Goal: Information Seeking & Learning: Check status

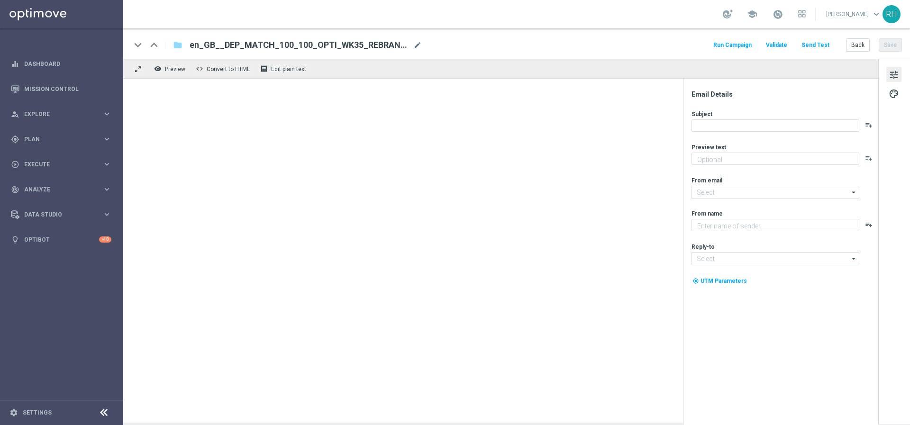
type textarea "We want you to get more for your money..."
type textarea "Lottoland"
type input "[EMAIL_ADDRESS][DOMAIN_NAME]"
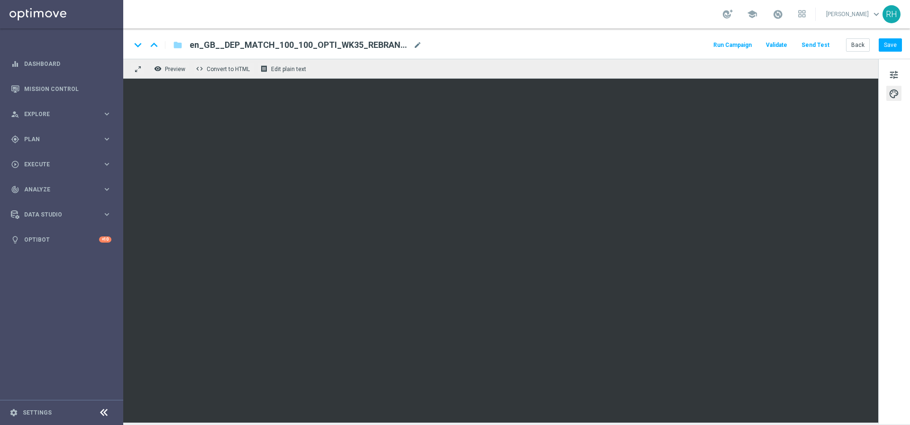
click at [657, 50] on div "keyboard_arrow_down keyboard_arrow_up folder en_GB__DEP_MATCH_100_100_OPTI_WK35…" at bounding box center [516, 45] width 771 height 12
click at [655, 50] on div "keyboard_arrow_down keyboard_arrow_up folder en_GB__DEP_MATCH_100_100_OPTI_WK35…" at bounding box center [516, 45] width 771 height 12
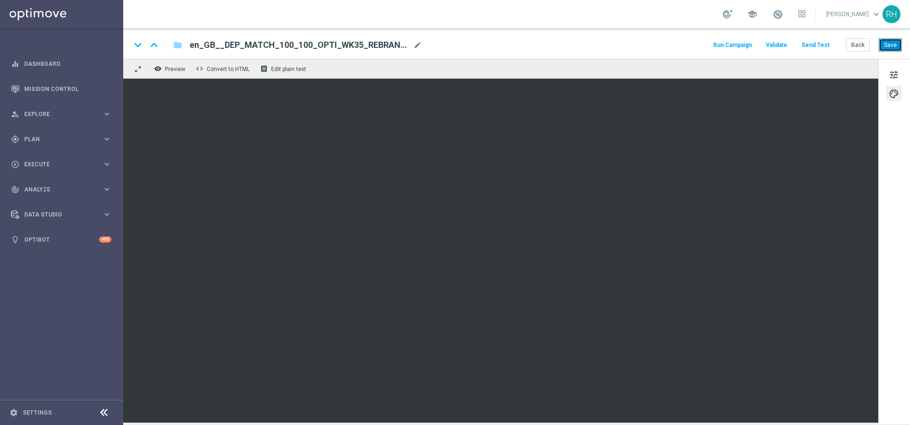
click at [895, 49] on button "Save" at bounding box center [890, 44] width 23 height 13
click at [79, 88] on link "Mission Control" at bounding box center [67, 88] width 87 height 25
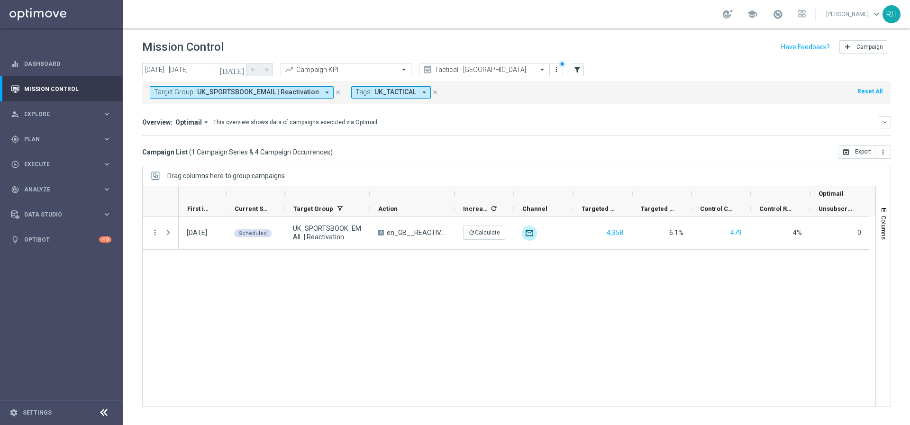
click at [578, 160] on div "[DATE] [DATE] - [DATE] arrow_back arrow_forward Campaign KPI trending_up Tactic…" at bounding box center [516, 240] width 787 height 354
click at [596, 314] on div "[DATE] Scheduled UK_SPORTSBOOK_EMAIL | Reactivation A en_GB__REACTIVATION_BET10…" at bounding box center [527, 312] width 697 height 190
click at [498, 182] on div "Drag columns here to group campaigns" at bounding box center [516, 176] width 749 height 20
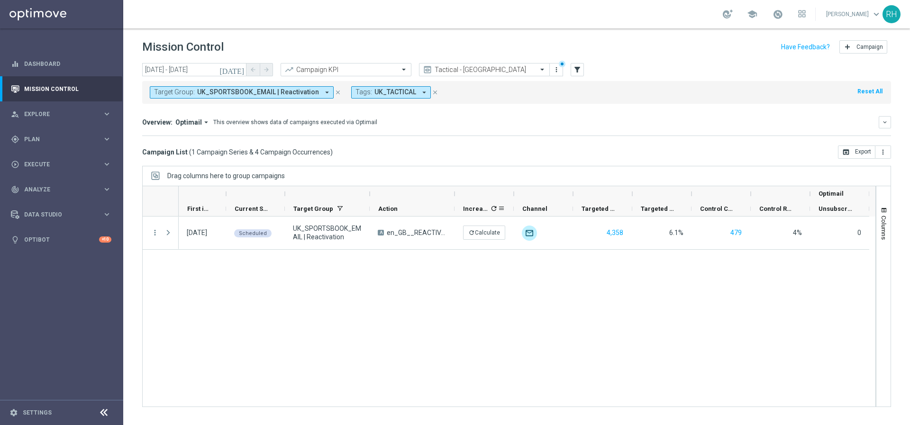
click at [493, 211] on icon "refresh" at bounding box center [494, 209] width 8 height 8
click at [335, 95] on icon "close" at bounding box center [338, 92] width 7 height 7
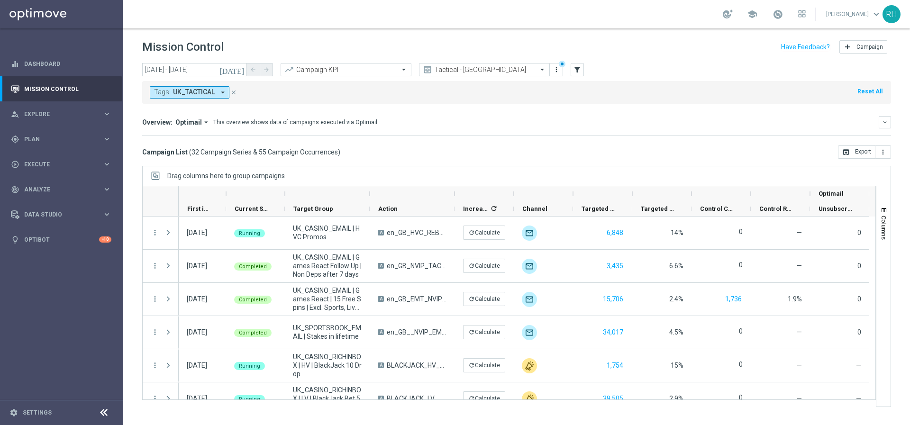
click at [238, 70] on icon "[DATE]" at bounding box center [232, 69] width 26 height 9
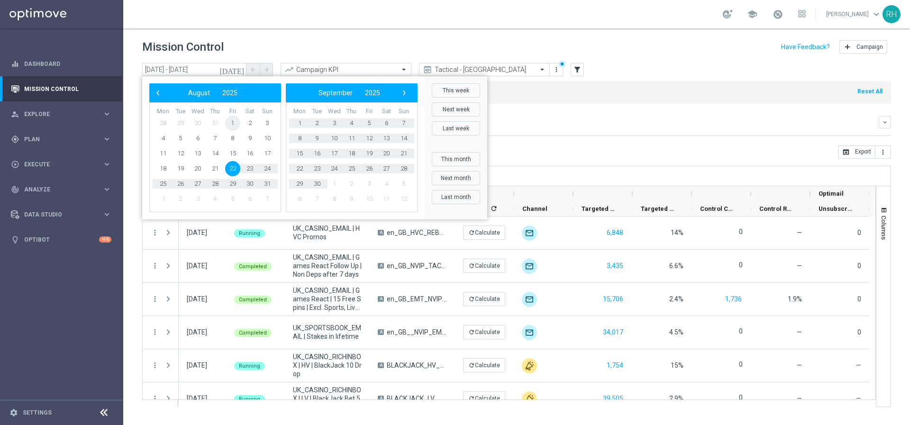
click at [235, 125] on span "1" at bounding box center [232, 123] width 15 height 15
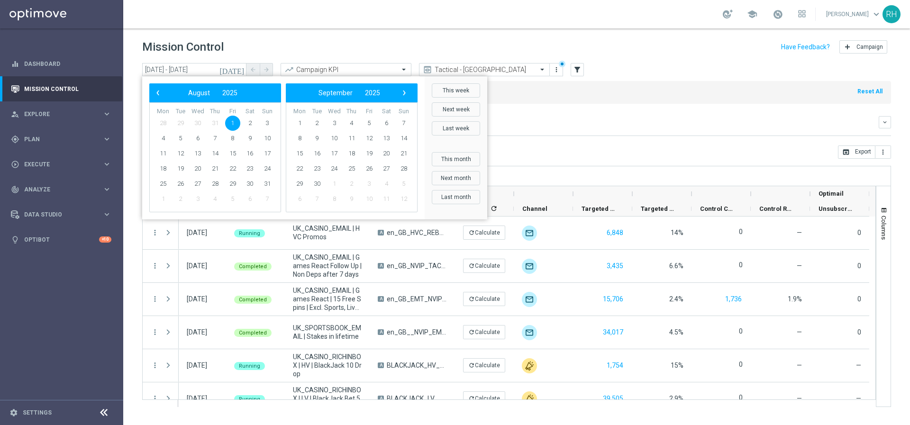
click at [235, 125] on span "1" at bounding box center [232, 123] width 15 height 15
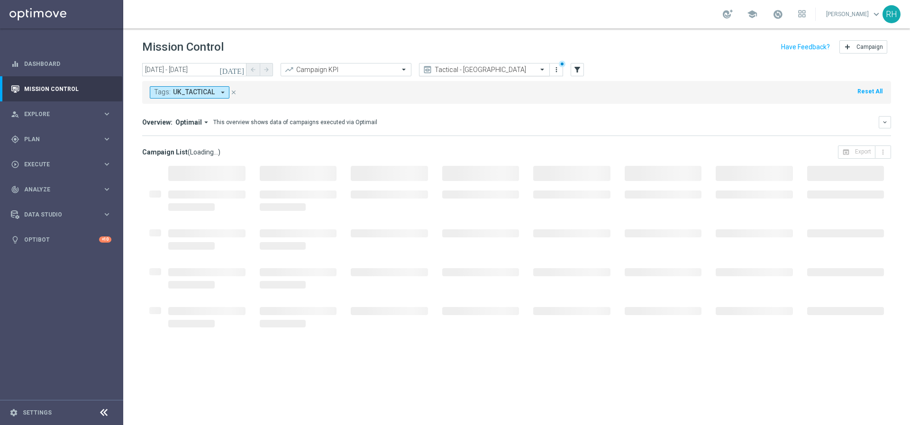
click at [454, 66] on input "text" at bounding box center [474, 70] width 101 height 8
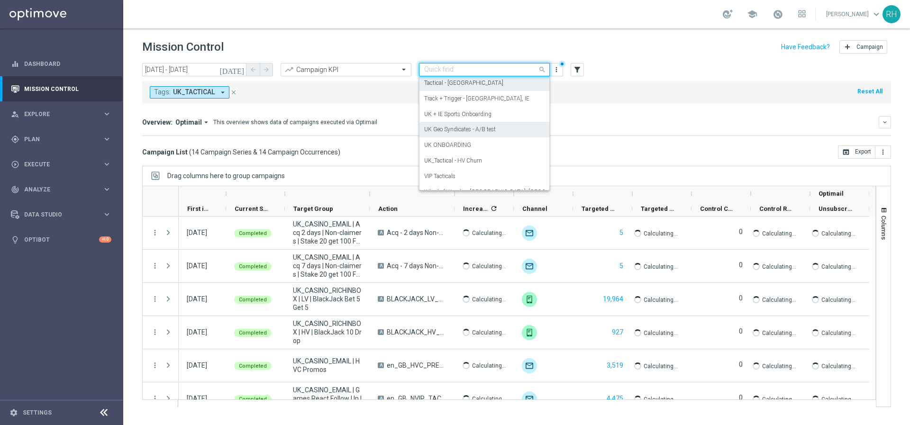
scroll to position [106, 0]
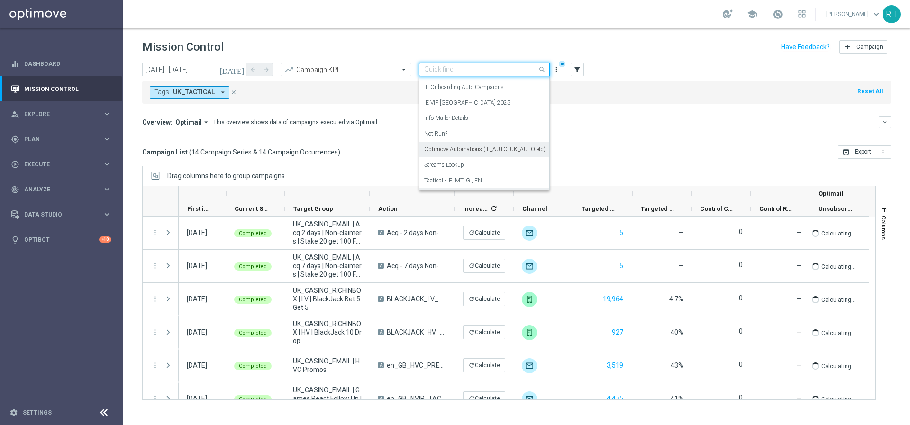
click at [462, 149] on label "Optimove Automations (IE_AUTO, UK_AUTO etc)" at bounding box center [484, 150] width 121 height 8
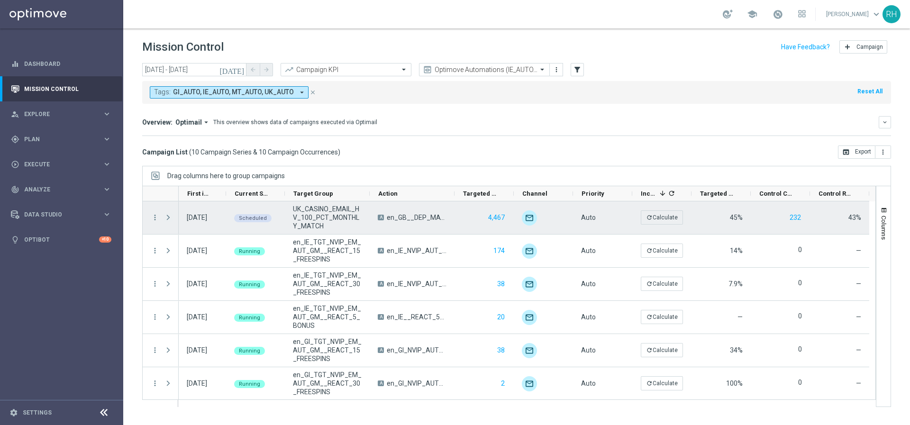
click at [167, 215] on span "Press SPACE to select this row." at bounding box center [168, 218] width 9 height 8
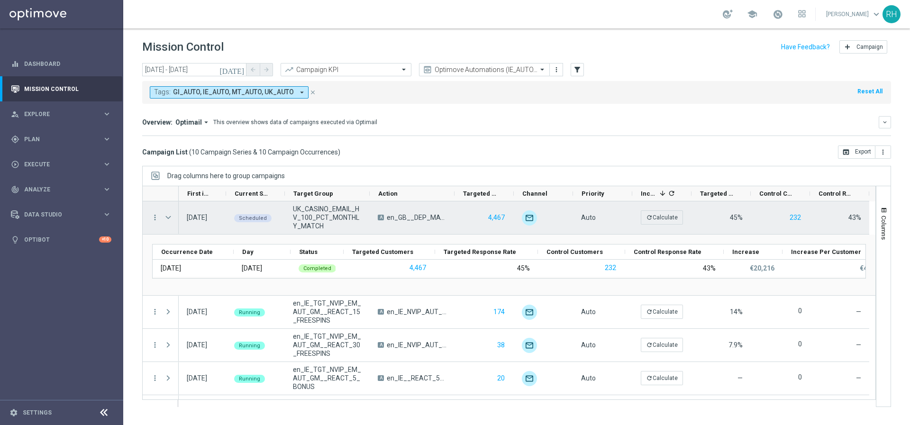
click at [149, 216] on div "more_vert" at bounding box center [151, 217] width 17 height 33
click at [163, 215] on div "Press SPACE to select this row." at bounding box center [169, 217] width 19 height 33
click at [155, 217] on icon "more_vert" at bounding box center [155, 217] width 9 height 9
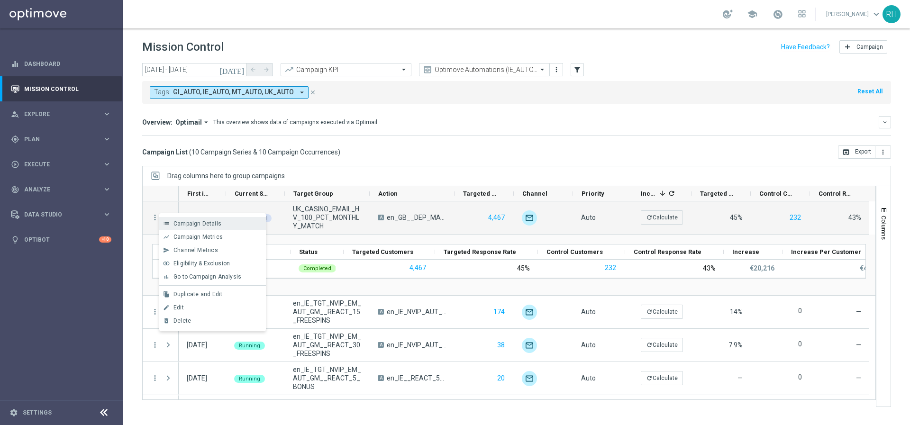
click at [166, 227] on icon "list" at bounding box center [166, 223] width 7 height 7
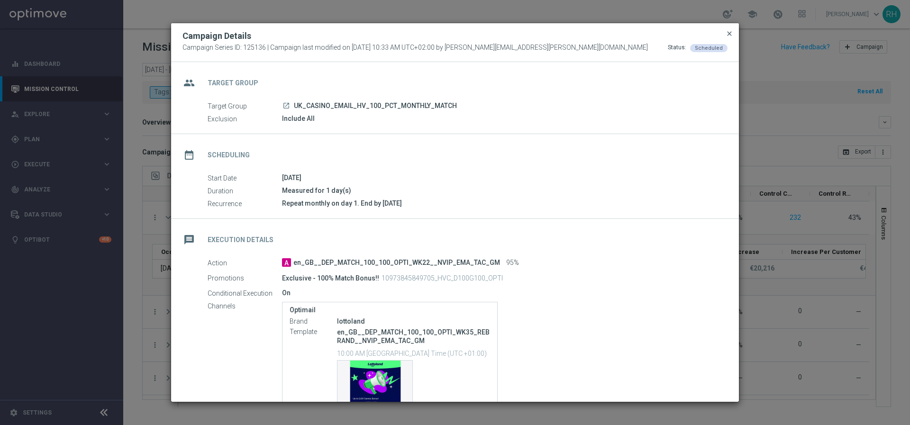
click at [729, 36] on span "close" at bounding box center [730, 34] width 8 height 8
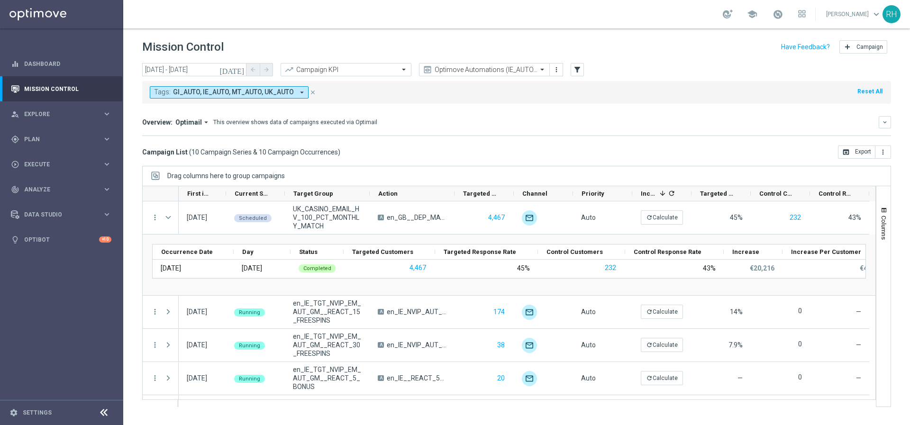
click at [240, 65] on icon "[DATE]" at bounding box center [232, 69] width 26 height 9
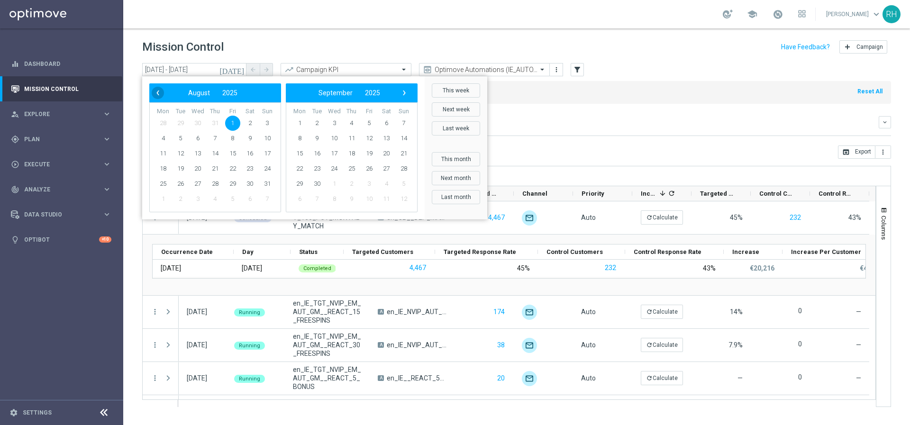
click at [162, 96] on span "‹" at bounding box center [158, 93] width 12 height 12
click at [181, 123] on span "1" at bounding box center [180, 123] width 15 height 15
click at [401, 90] on span "›" at bounding box center [404, 93] width 12 height 12
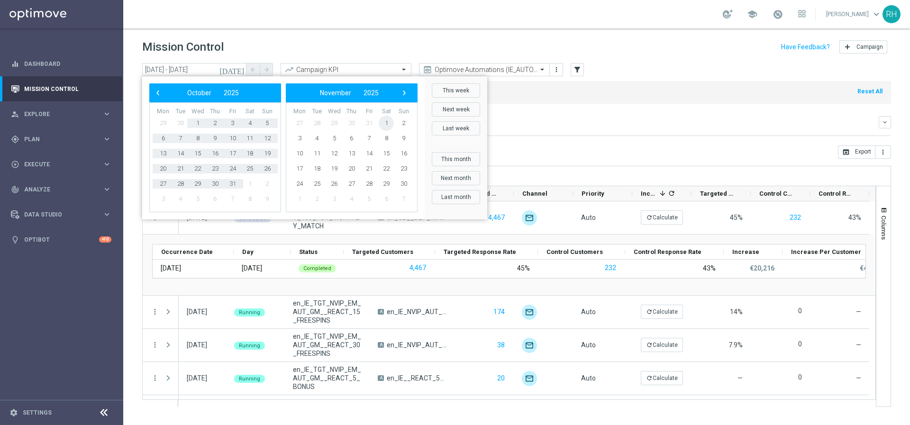
click at [388, 122] on span "1" at bounding box center [386, 123] width 15 height 15
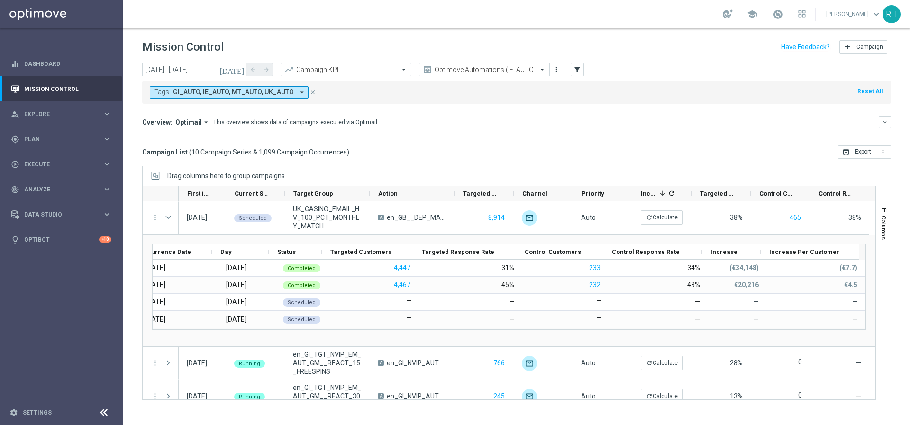
scroll to position [0, 0]
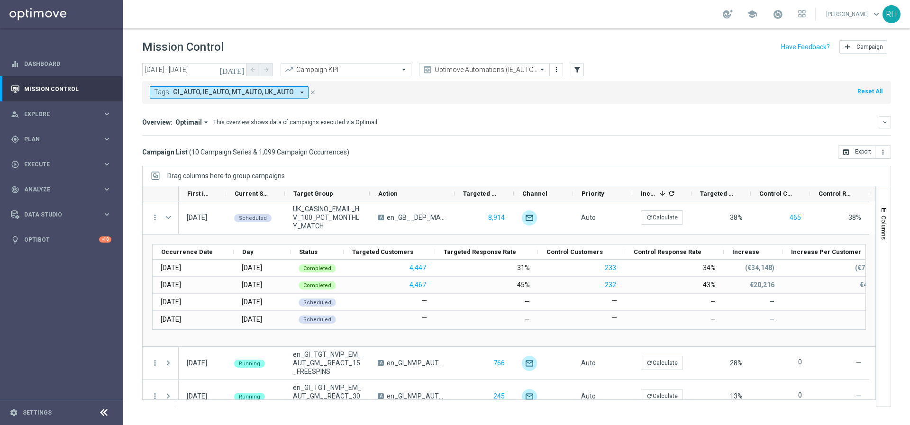
click at [240, 64] on button "[DATE]" at bounding box center [232, 70] width 28 height 14
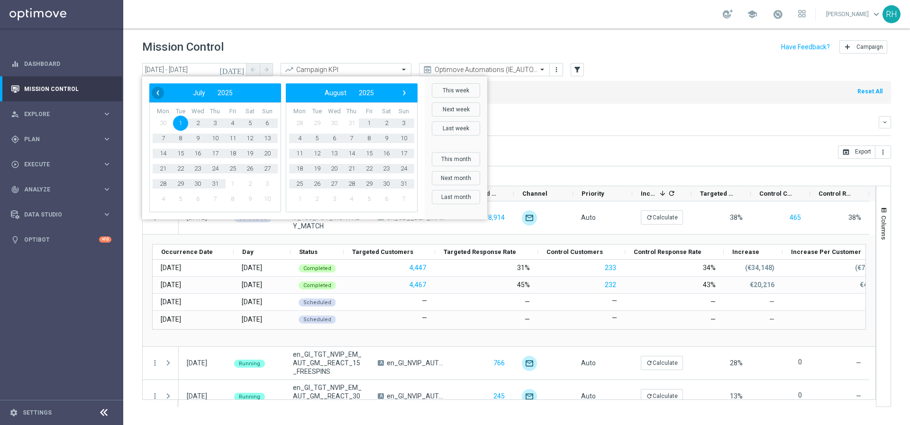
click at [157, 90] on span "‹" at bounding box center [158, 93] width 12 height 12
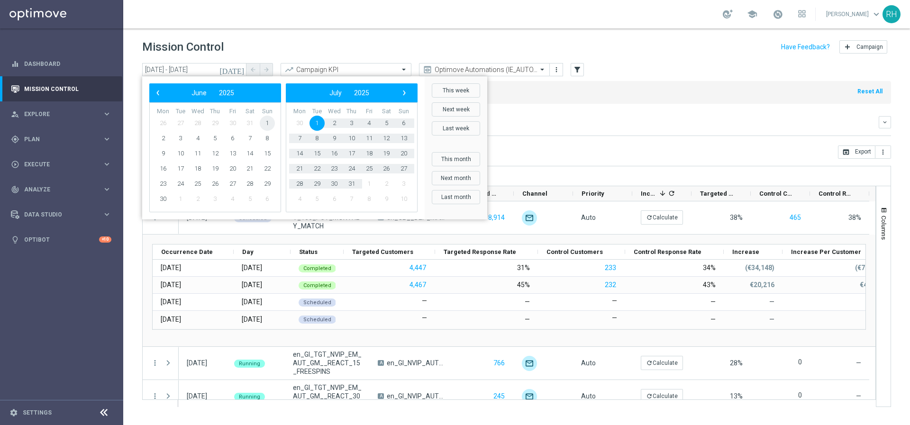
click at [265, 117] on span "1" at bounding box center [267, 123] width 15 height 15
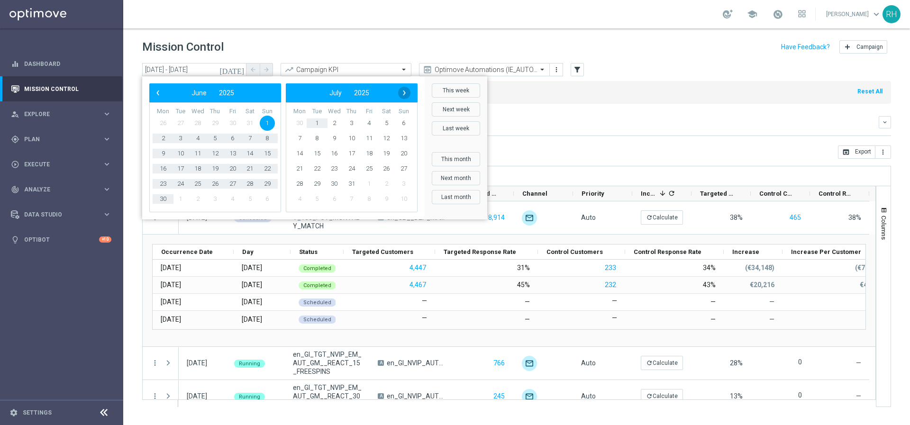
click at [405, 92] on span "›" at bounding box center [404, 93] width 12 height 12
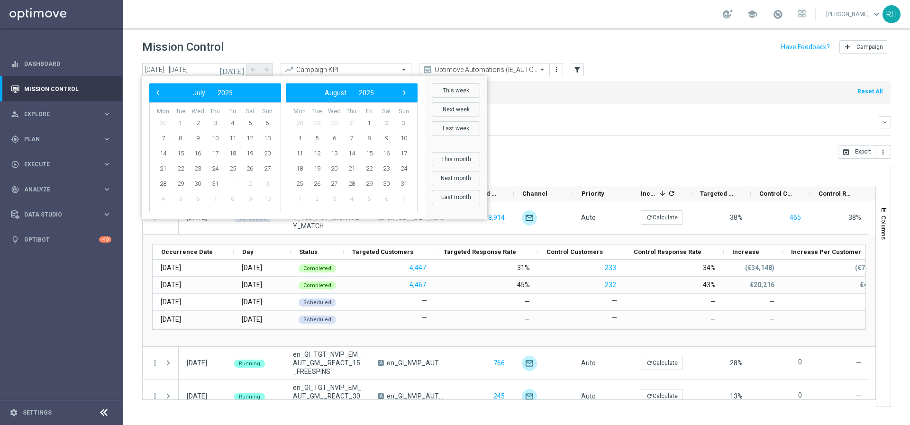
click at [405, 92] on span "›" at bounding box center [404, 93] width 12 height 12
click at [155, 91] on span "‹" at bounding box center [158, 93] width 12 height 12
click at [160, 91] on span "‹" at bounding box center [158, 93] width 12 height 12
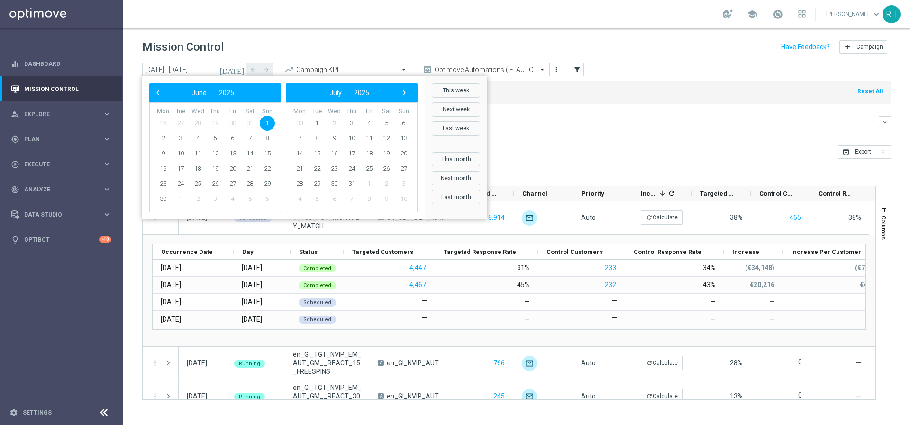
click at [160, 91] on span "‹" at bounding box center [158, 93] width 12 height 12
click at [217, 124] on span "1" at bounding box center [215, 123] width 15 height 15
click at [407, 92] on span "›" at bounding box center [404, 93] width 12 height 12
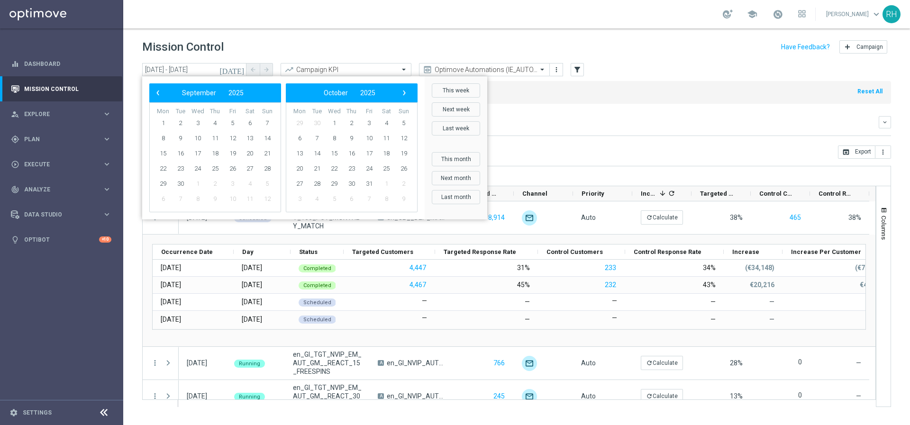
click at [407, 92] on span "›" at bounding box center [404, 93] width 12 height 12
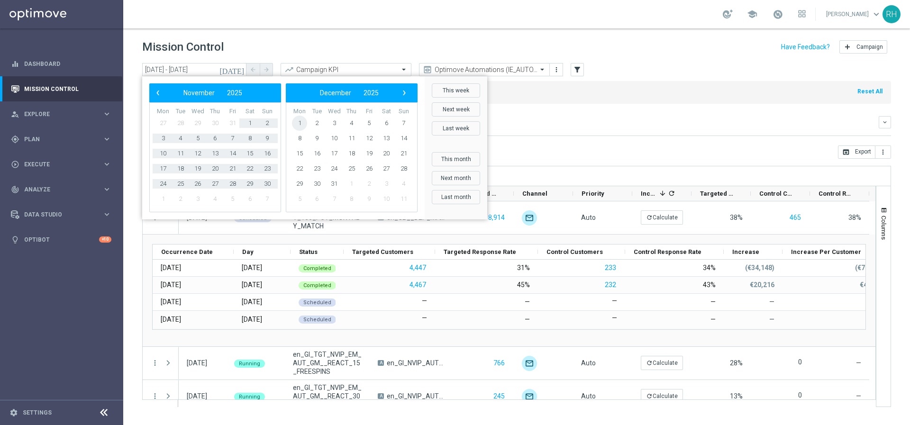
click at [297, 126] on span "1" at bounding box center [299, 123] width 15 height 15
type input "[DATE] - [DATE]"
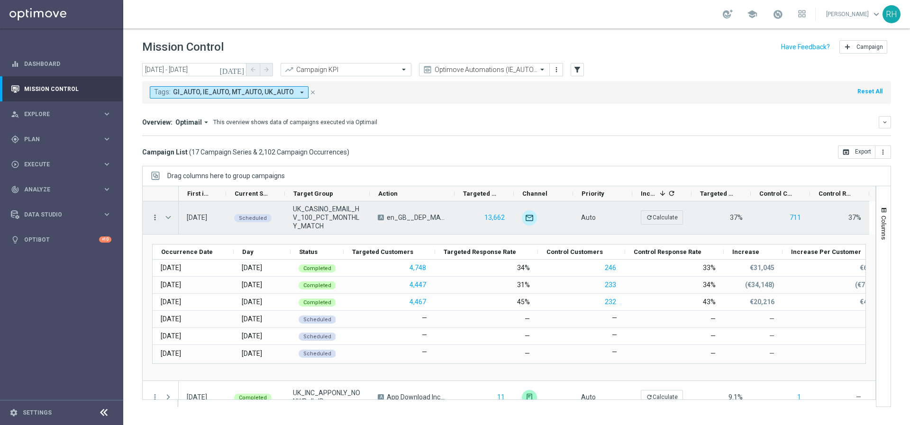
click at [155, 217] on icon "more_vert" at bounding box center [155, 217] width 9 height 9
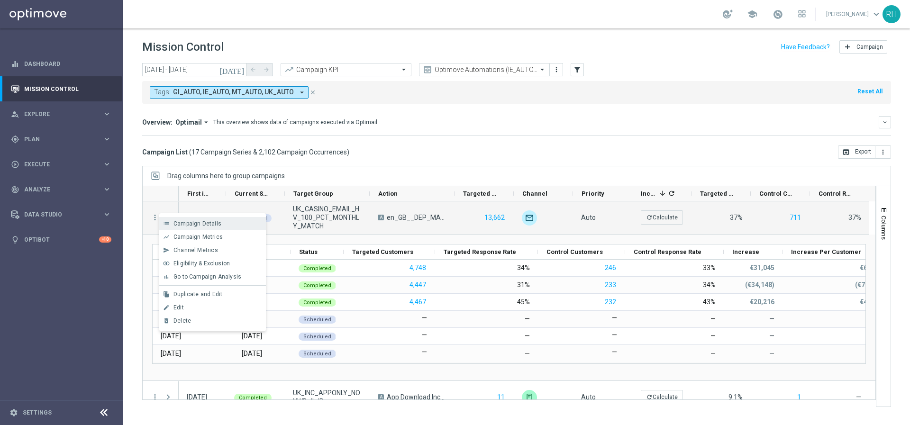
click at [164, 219] on div "list Campaign Details" at bounding box center [212, 223] width 107 height 13
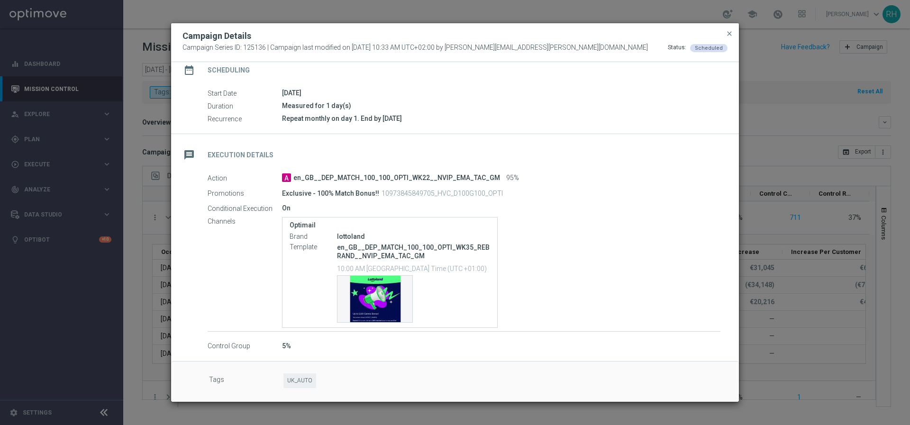
scroll to position [85, 0]
click at [730, 29] on button "close" at bounding box center [729, 33] width 9 height 11
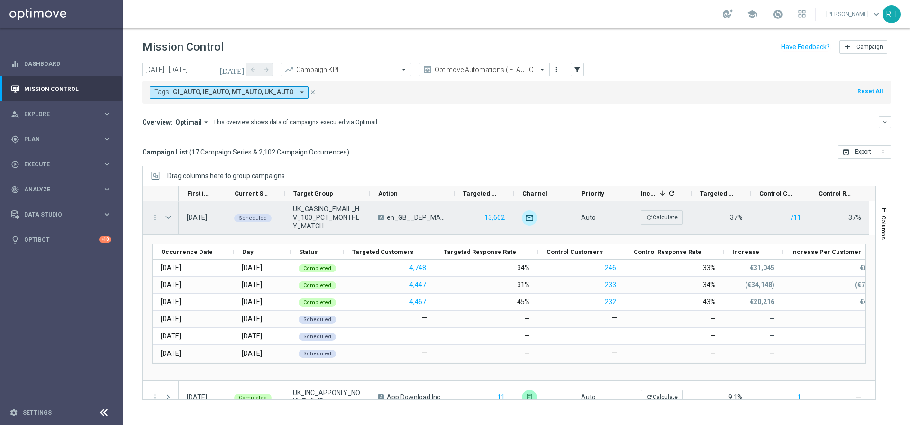
click at [334, 217] on span "UK_CASINO_EMAIL_HV_100_PCT_MONTHLY_MATCH" at bounding box center [327, 218] width 69 height 26
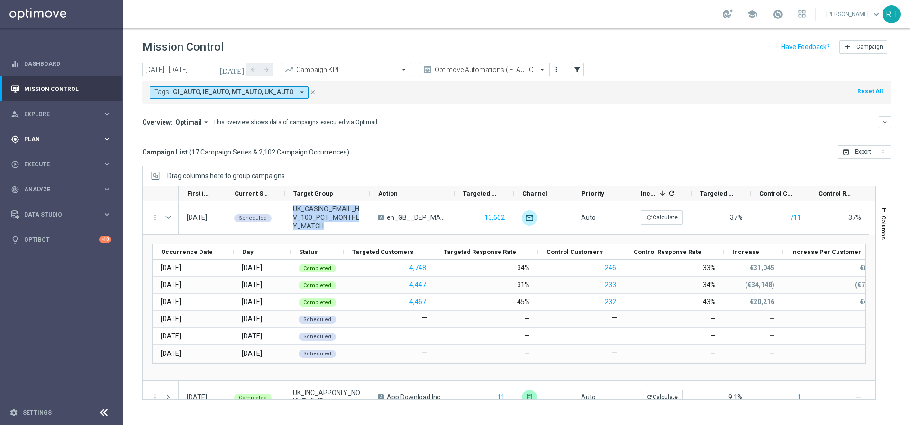
click at [30, 141] on span "Plan" at bounding box center [63, 140] width 78 height 6
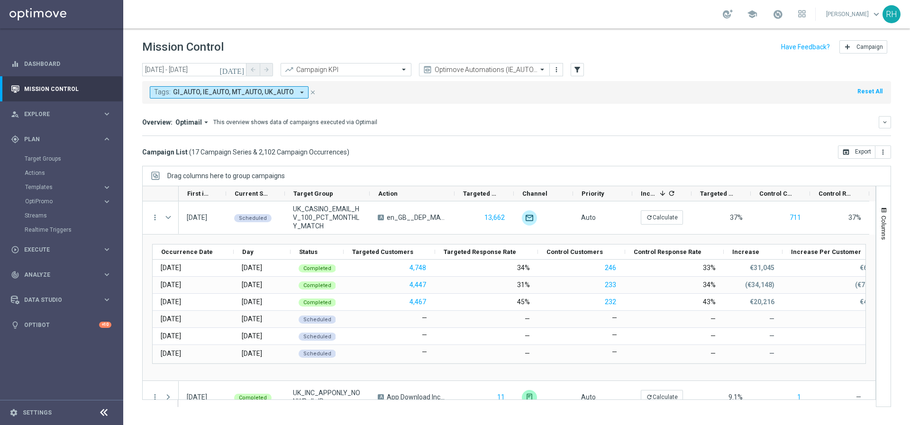
click at [369, 98] on div "Tags: GI_AUTO, IE_AUTO, MT_AUTO, UK_AUTO arrow_drop_down close Reset All" at bounding box center [516, 92] width 749 height 23
click at [339, 38] on div "Mission Control add Campaign" at bounding box center [516, 47] width 749 height 18
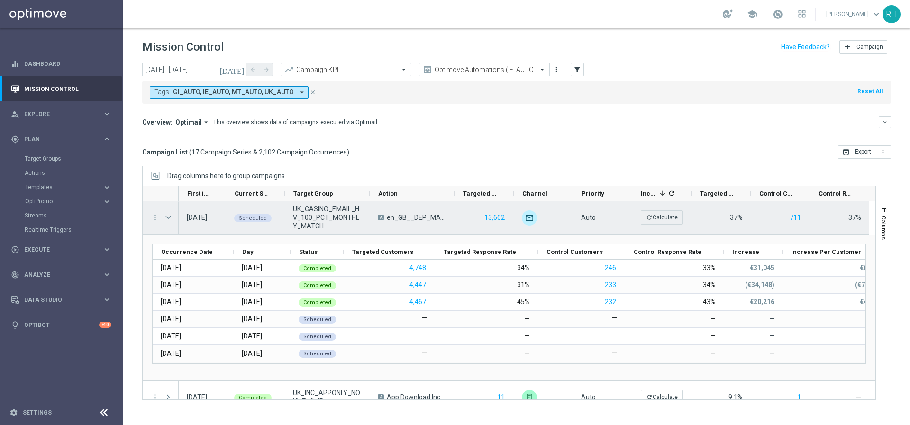
click at [149, 219] on div "more_vert" at bounding box center [151, 217] width 17 height 33
click at [153, 219] on icon "more_vert" at bounding box center [155, 217] width 9 height 9
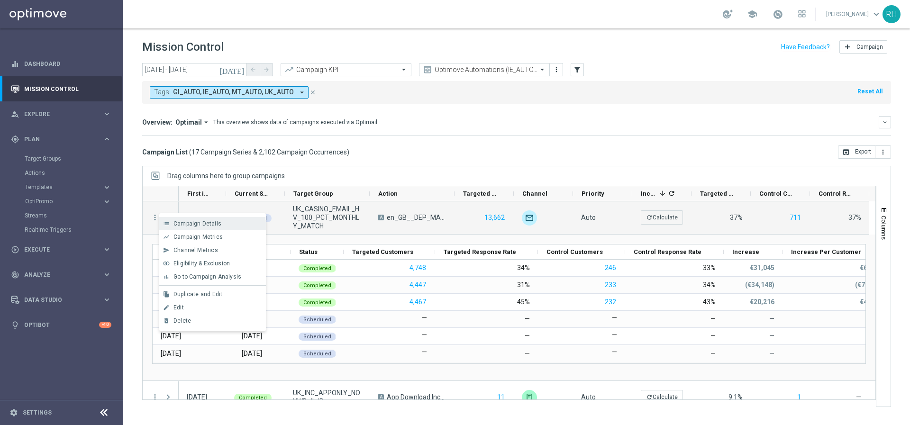
click at [171, 222] on div "list" at bounding box center [166, 223] width 14 height 7
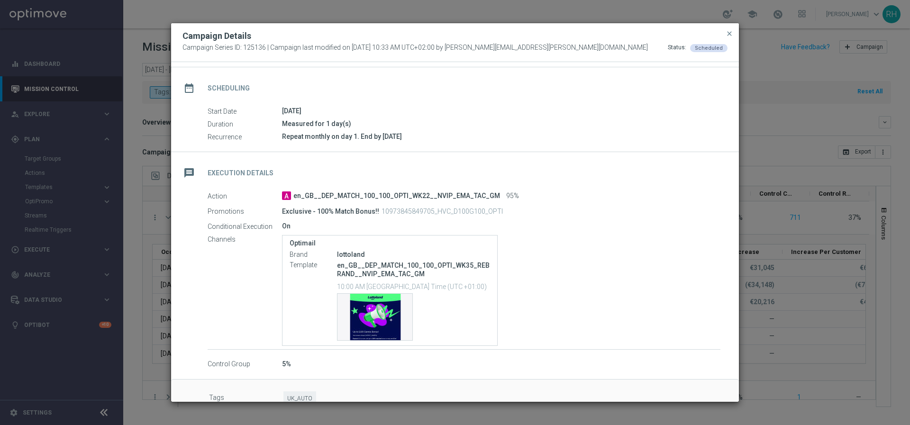
scroll to position [74, 0]
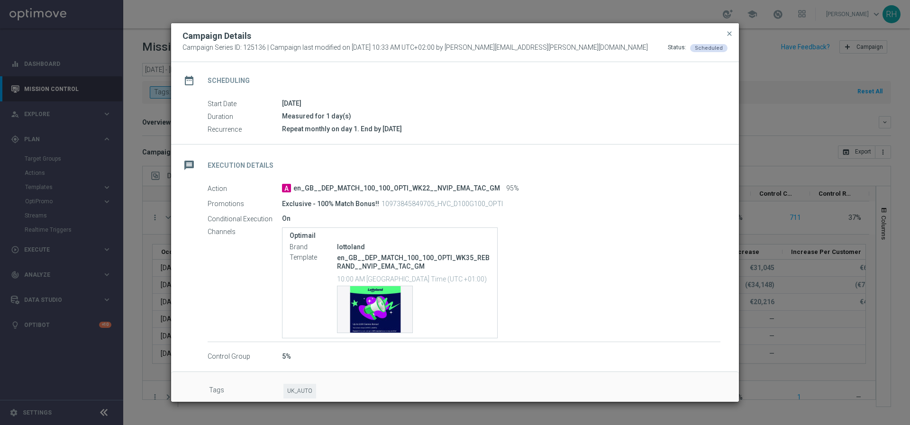
drag, startPoint x: 282, startPoint y: 127, endPoint x: 338, endPoint y: 122, distance: 56.6
click at [336, 122] on div "Start Date [DATE] Duration Measured for 1 day(s) Recurrence Repeat monthly on d…" at bounding box center [455, 117] width 568 height 36
click at [322, 128] on div "Repeat monthly on day 1. End by [DATE]" at bounding box center [501, 128] width 438 height 9
click at [347, 128] on div "Repeat monthly on day 1. End by [DATE]" at bounding box center [501, 128] width 438 height 9
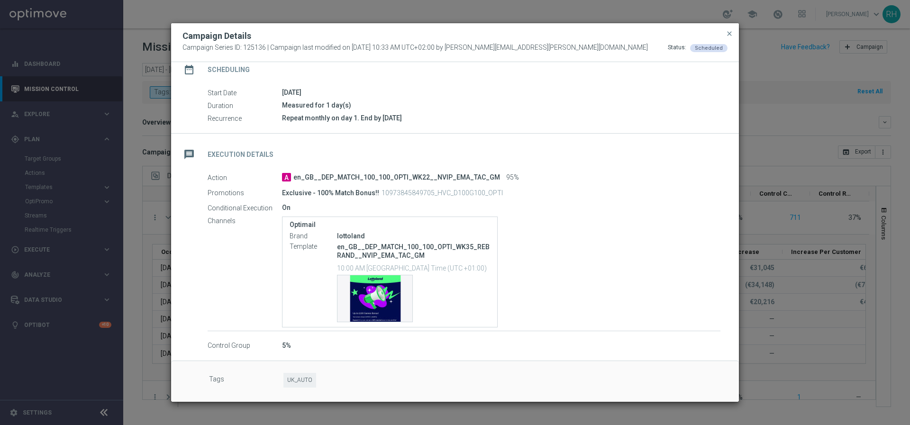
click at [725, 29] on button "close" at bounding box center [729, 33] width 9 height 11
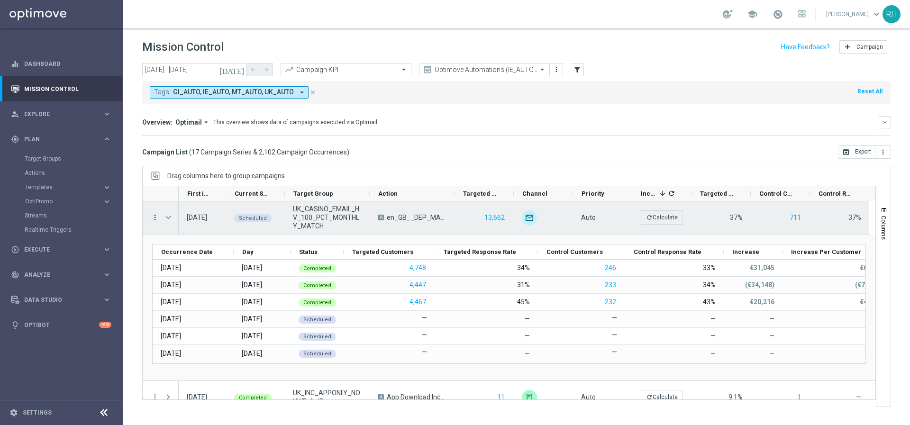
click at [154, 218] on icon "more_vert" at bounding box center [155, 217] width 9 height 9
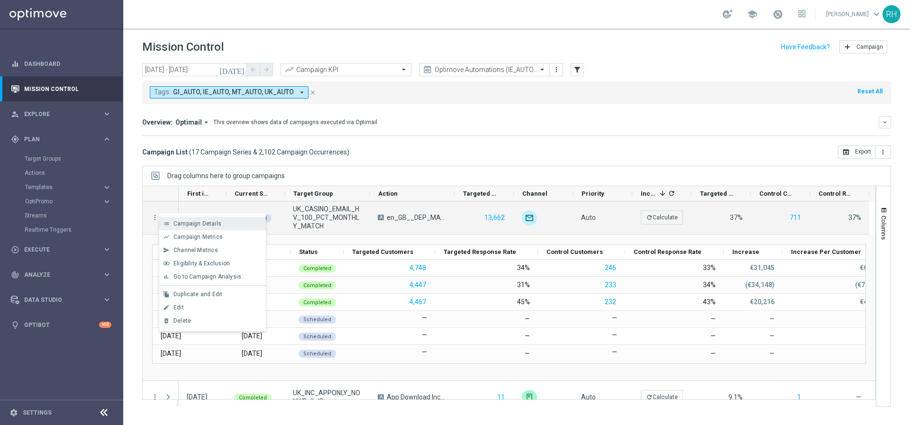
click at [184, 228] on div "list Campaign Details" at bounding box center [212, 223] width 107 height 13
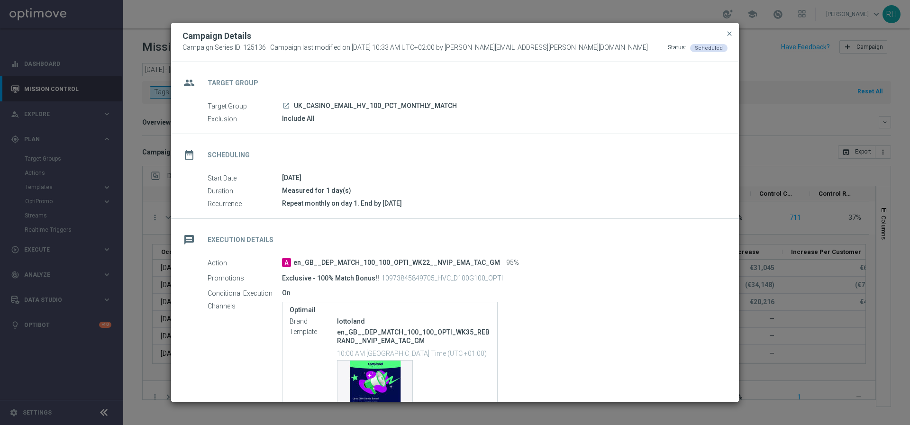
click at [289, 203] on div "Repeat monthly on day 1. End by [DATE]" at bounding box center [501, 203] width 438 height 9
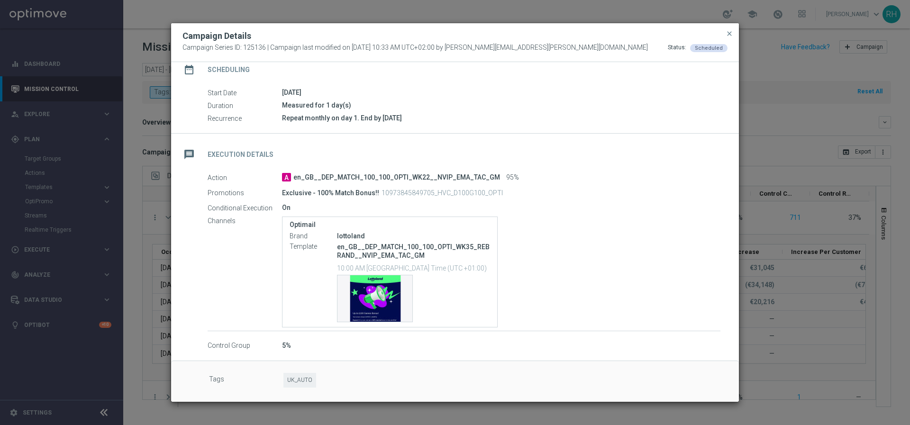
click at [731, 41] on div "Campaign Details" at bounding box center [454, 35] width 559 height 11
click at [731, 34] on span "close" at bounding box center [730, 34] width 8 height 8
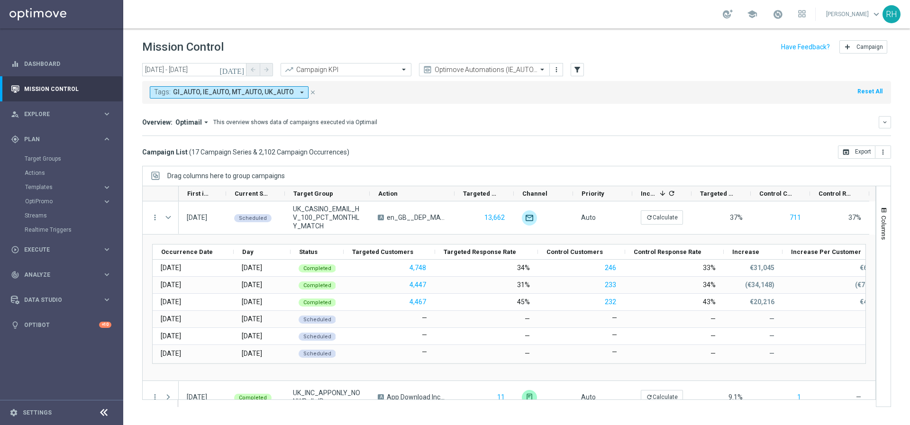
click at [730, 84] on div "Tags: GI_AUTO, IE_AUTO, MT_AUTO, UK_AUTO arrow_drop_down close Reset All" at bounding box center [516, 92] width 749 height 23
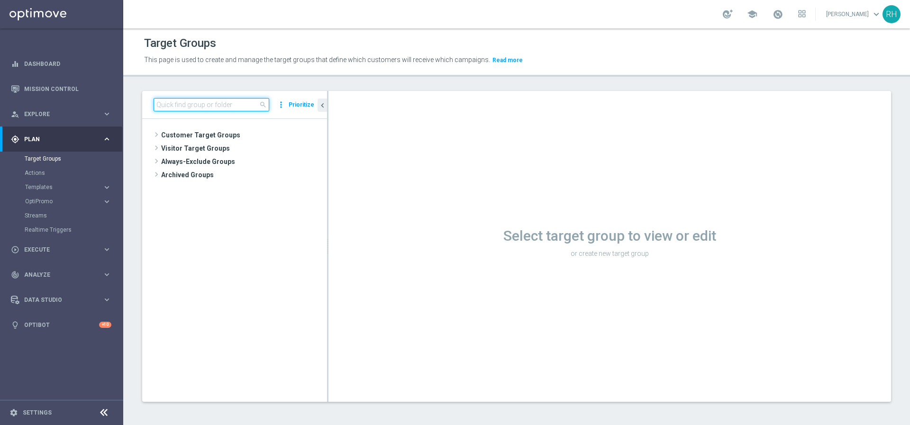
click at [204, 102] on input at bounding box center [212, 104] width 116 height 13
paste input "UK_CASINO_EMAIL_HV_100_PCT_MONTHLY_MATCH"
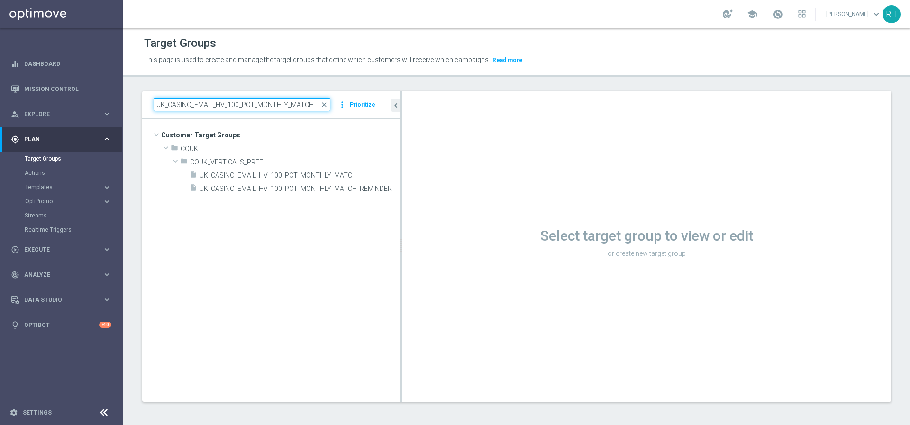
drag, startPoint x: 328, startPoint y: 227, endPoint x: 580, endPoint y: 227, distance: 252.7
click at [580, 227] on as-split "UK_CASINO_EMAIL_HV_100_PCT_MONTHLY_MATCH close more_vert Prioritize Customer Ta…" at bounding box center [516, 246] width 749 height 311
type input "UK_CASINO_EMAIL_HV_100_PCT_MONTHLY_MATCH"
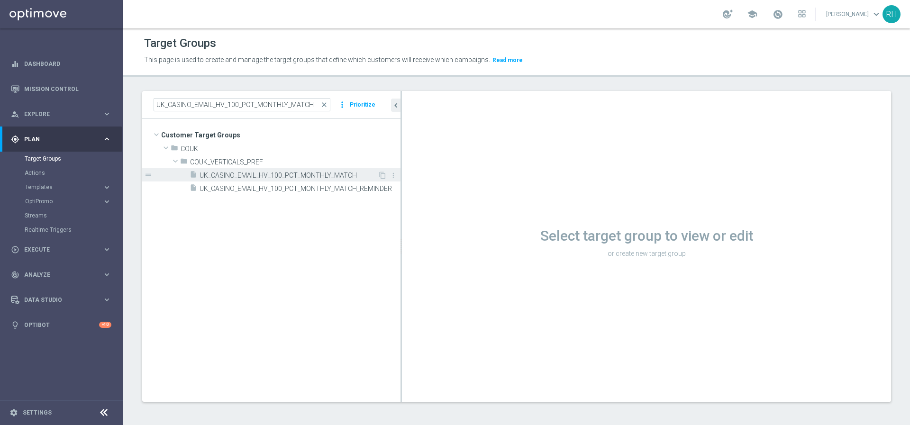
click at [354, 174] on span "UK_CASINO_EMAIL_HV_100_PCT_MONTHLY_MATCH" at bounding box center [289, 176] width 178 height 8
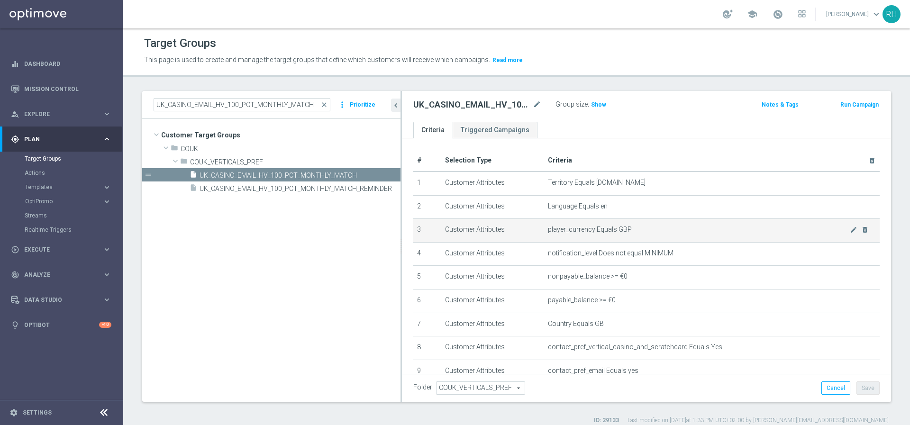
scroll to position [133, 0]
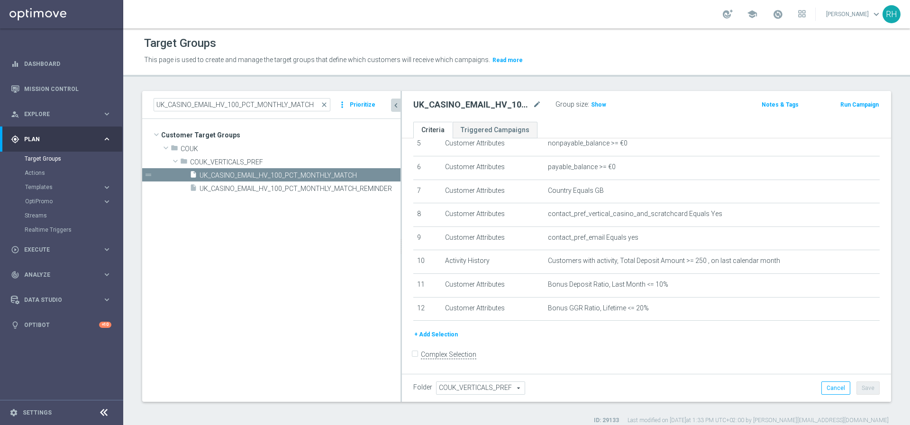
click at [398, 108] on icon "chevron_left" at bounding box center [396, 105] width 9 height 9
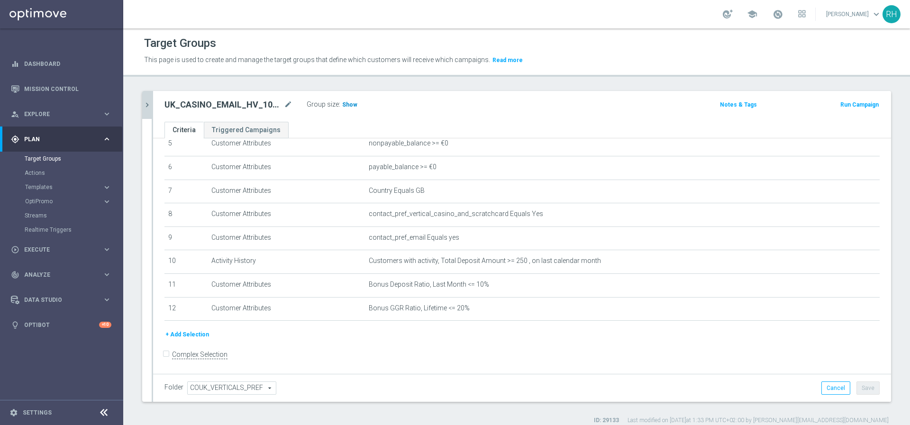
click at [353, 102] on span "Show" at bounding box center [349, 104] width 15 height 7
click at [560, 391] on div "Folder COUK_VERTICALS_PREF COUK_VERTICALS_PREF arrow_drop_down search Cancel Sa…" at bounding box center [521, 388] width 715 height 13
